Goal: Task Accomplishment & Management: Complete application form

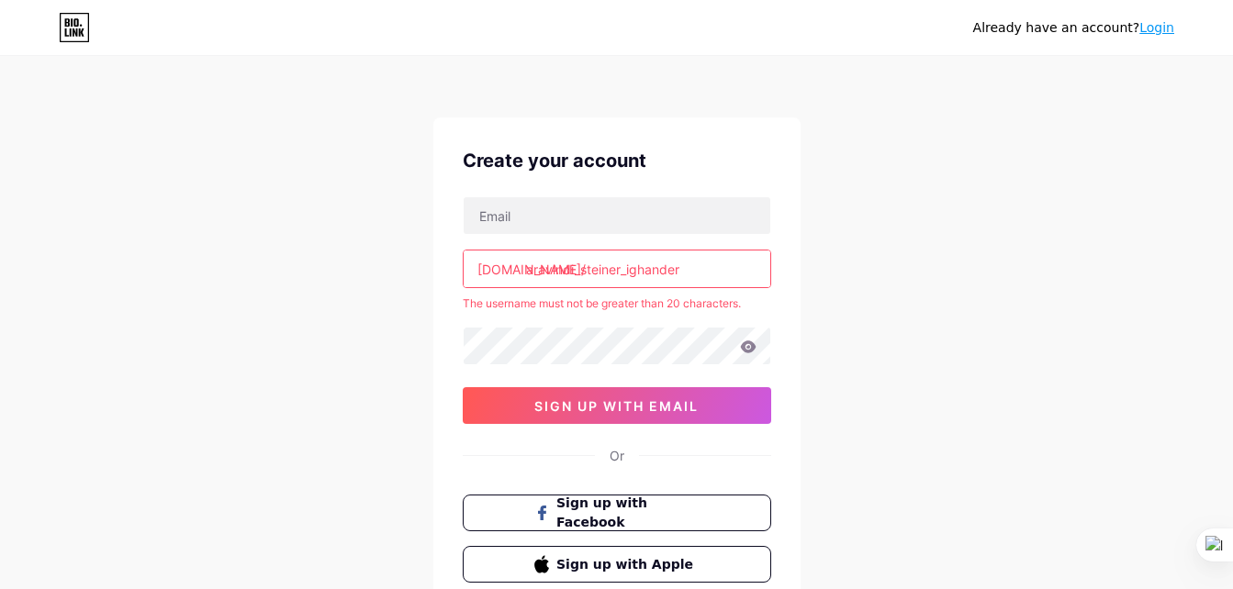
click at [577, 271] on input "aravindi_steiner_ighander" at bounding box center [617, 269] width 307 height 37
drag, startPoint x: 553, startPoint y: 270, endPoint x: 607, endPoint y: 270, distance: 54.2
click at [607, 270] on input "dpts_steiner_ighandler" at bounding box center [617, 269] width 307 height 37
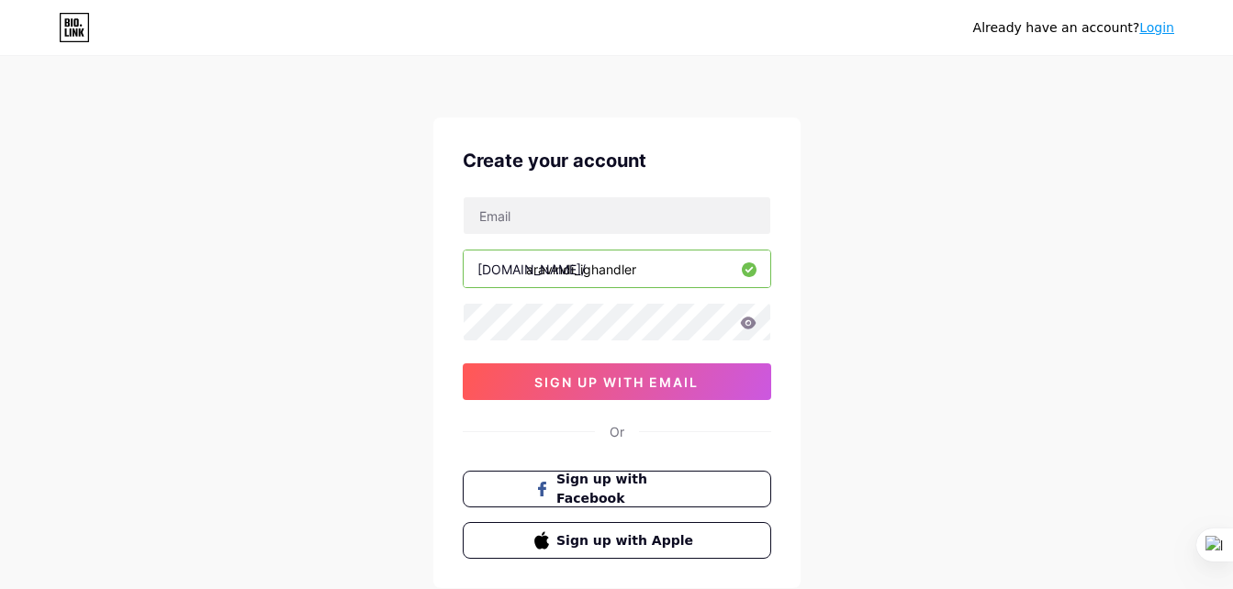
type input "aravindi_ighandler"
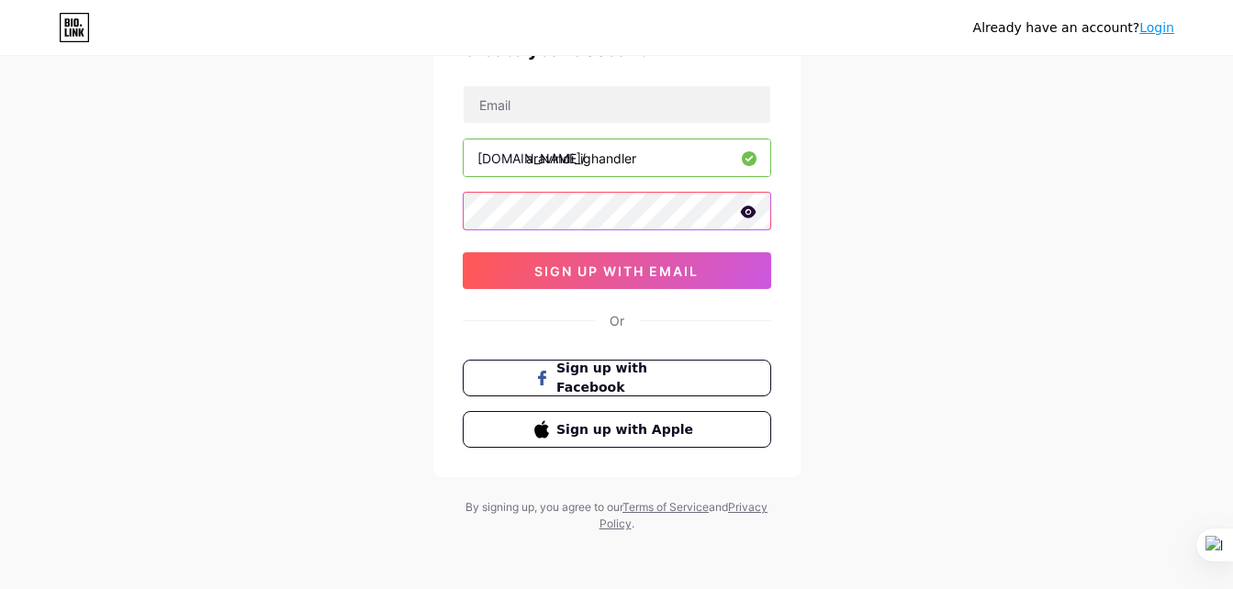
scroll to position [113, 0]
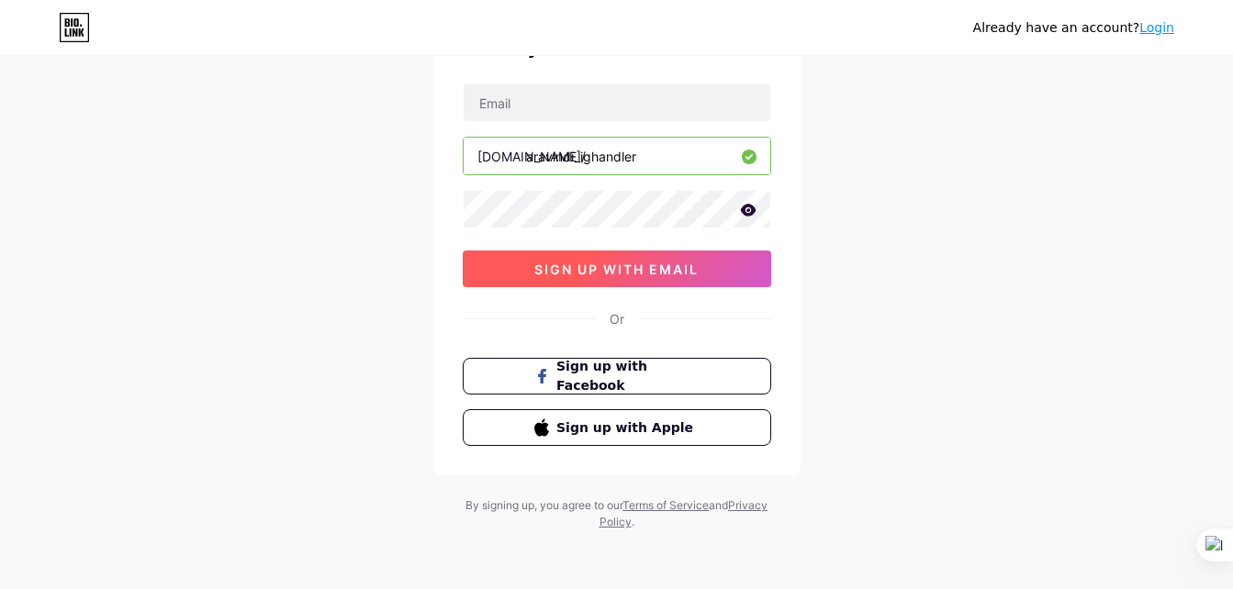
click at [620, 270] on span "sign up with email" at bounding box center [616, 270] width 164 height 16
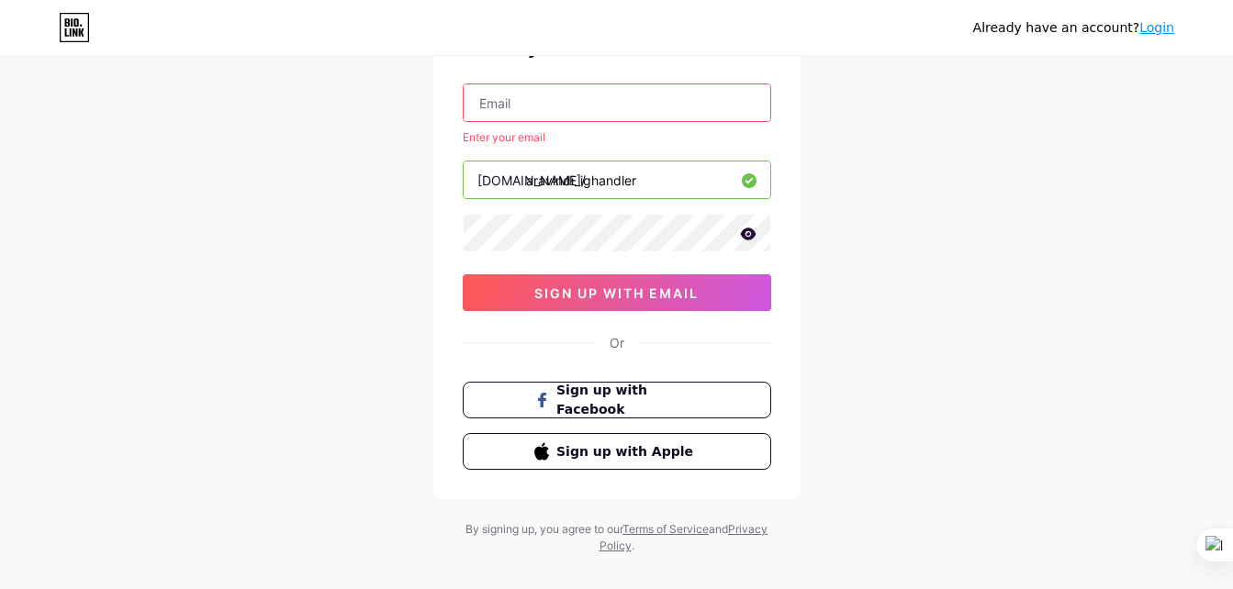
click at [563, 106] on input "text" at bounding box center [617, 102] width 307 height 37
click at [551, 100] on input "[EMAIL_ADDRESS][DOMAIN_NAME]" at bounding box center [617, 102] width 307 height 37
type input "[EMAIL_ADDRESS][DOMAIN_NAME]"
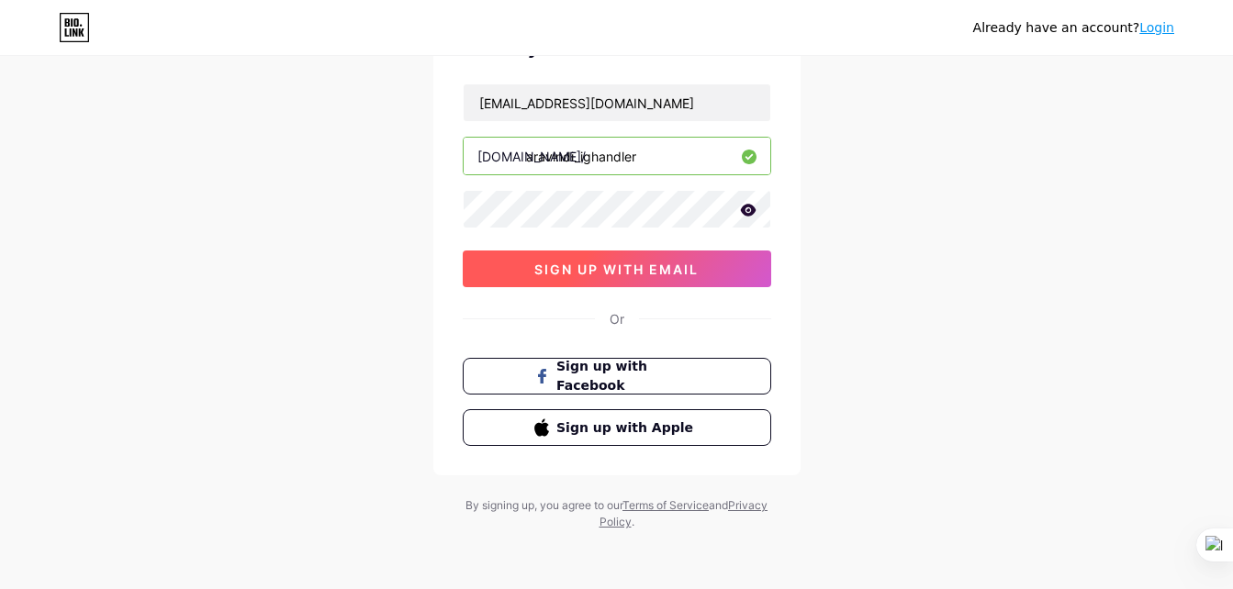
click at [595, 270] on span "sign up with email" at bounding box center [616, 270] width 164 height 16
